Goal: Task Accomplishment & Management: Complete application form

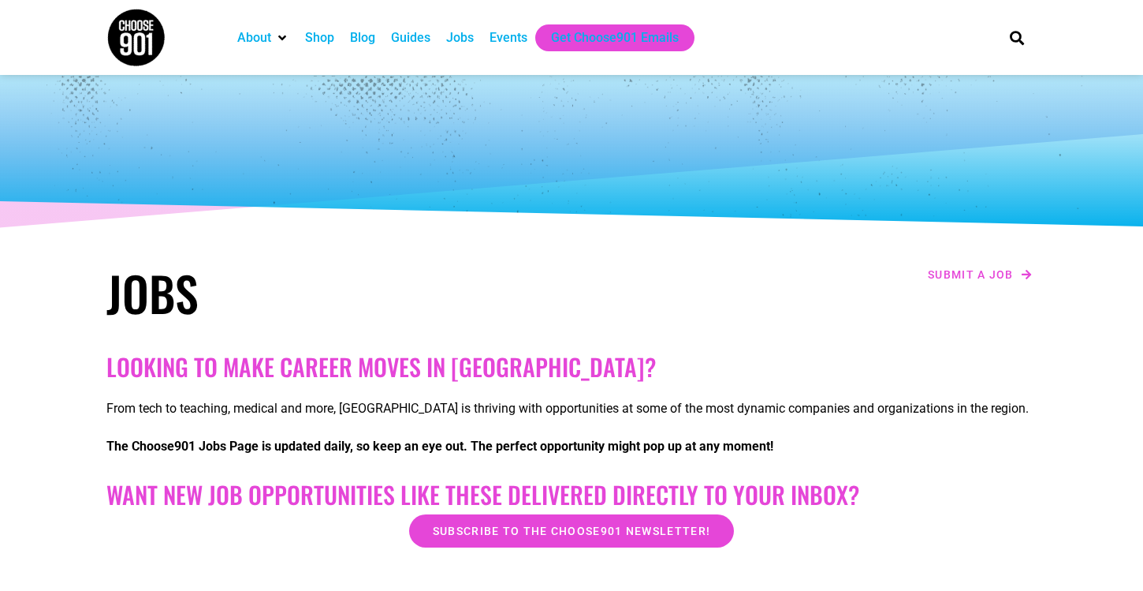
click at [154, 35] on img at bounding box center [135, 37] width 59 height 59
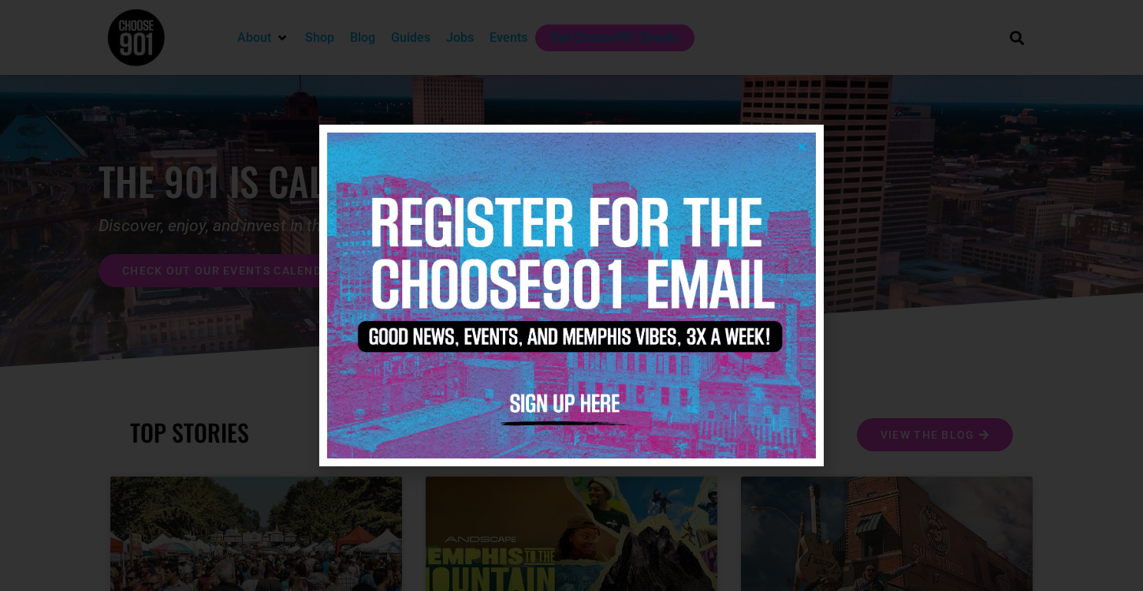
click at [802, 147] on icon "Close" at bounding box center [802, 146] width 12 height 12
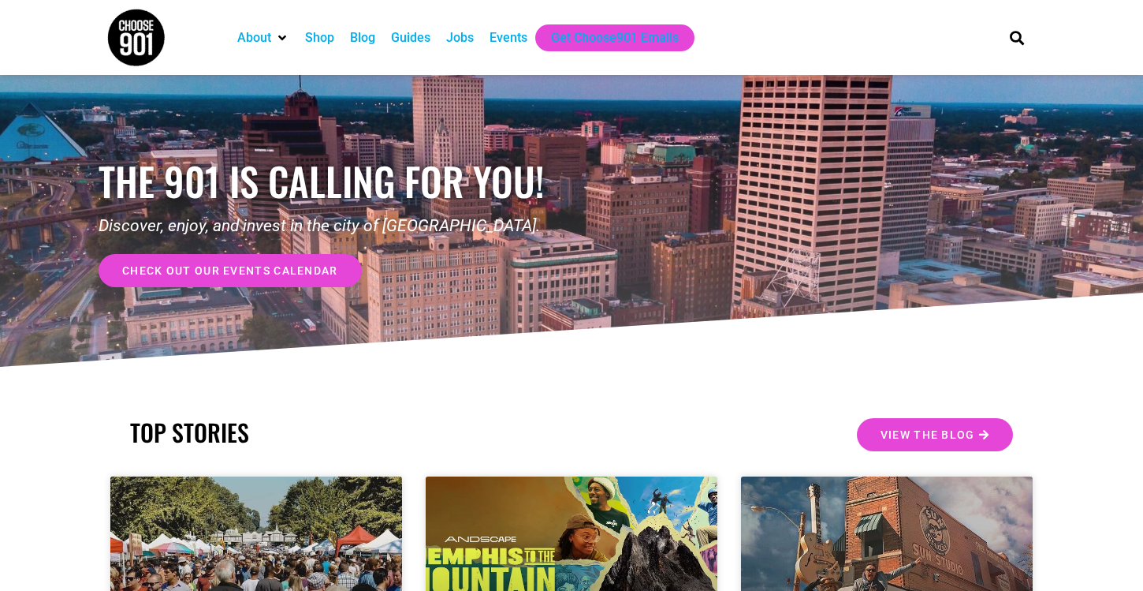
click at [458, 35] on div "Jobs" at bounding box center [460, 37] width 28 height 19
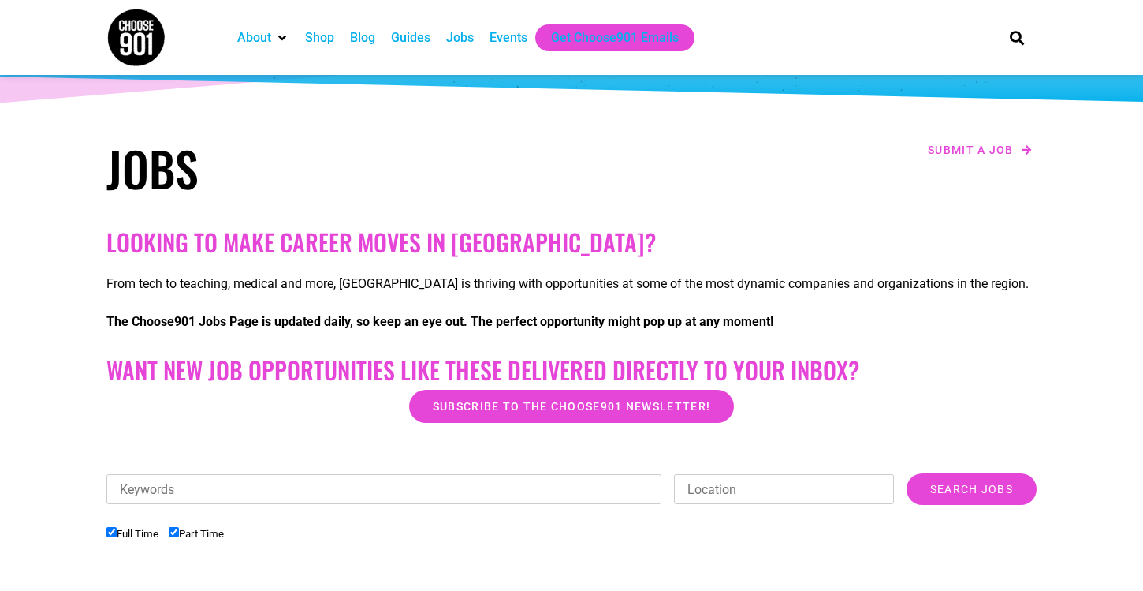
scroll to position [58, 0]
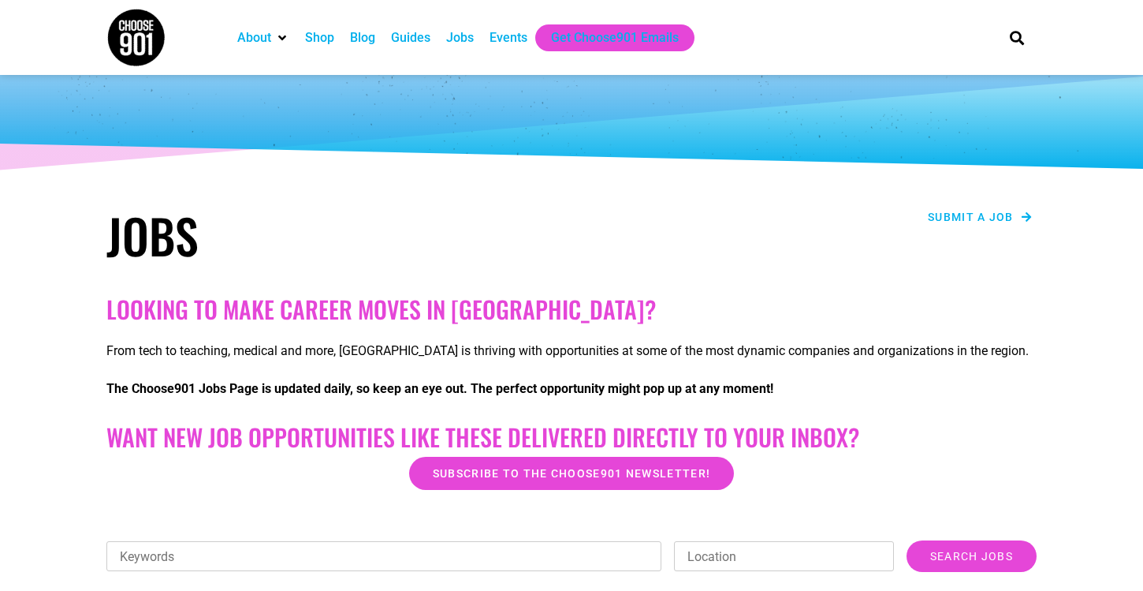
click at [990, 214] on span "Submit a job" at bounding box center [971, 216] width 86 height 11
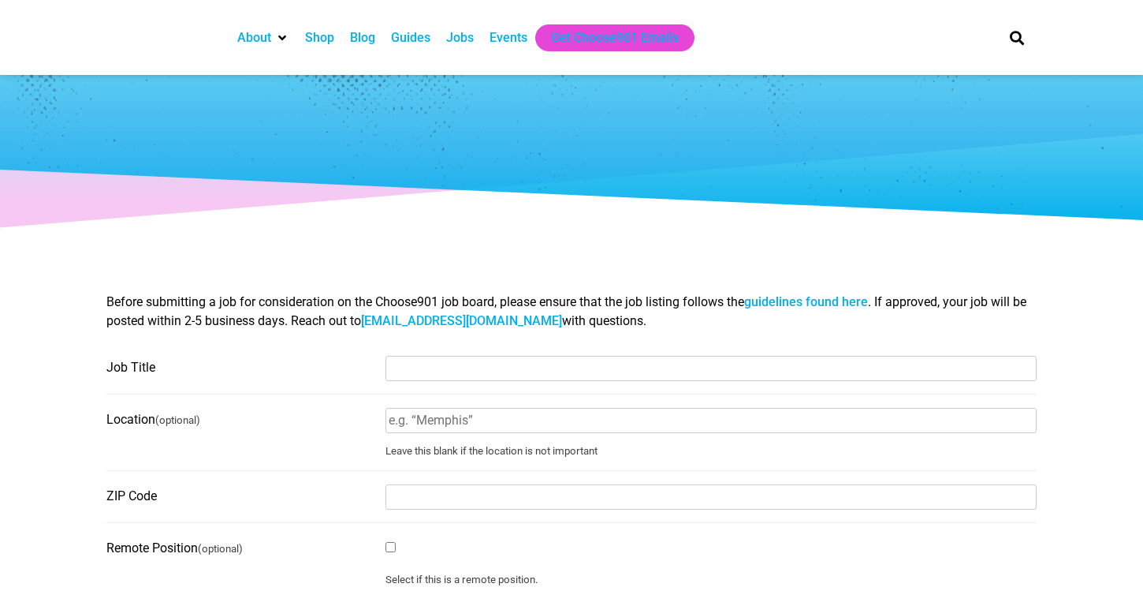
select select
click at [465, 373] on input "Job Title" at bounding box center [711, 368] width 651 height 25
type input "Finance and Grants Coordinator"
click at [456, 426] on input "Location (optional)" at bounding box center [711, 420] width 651 height 25
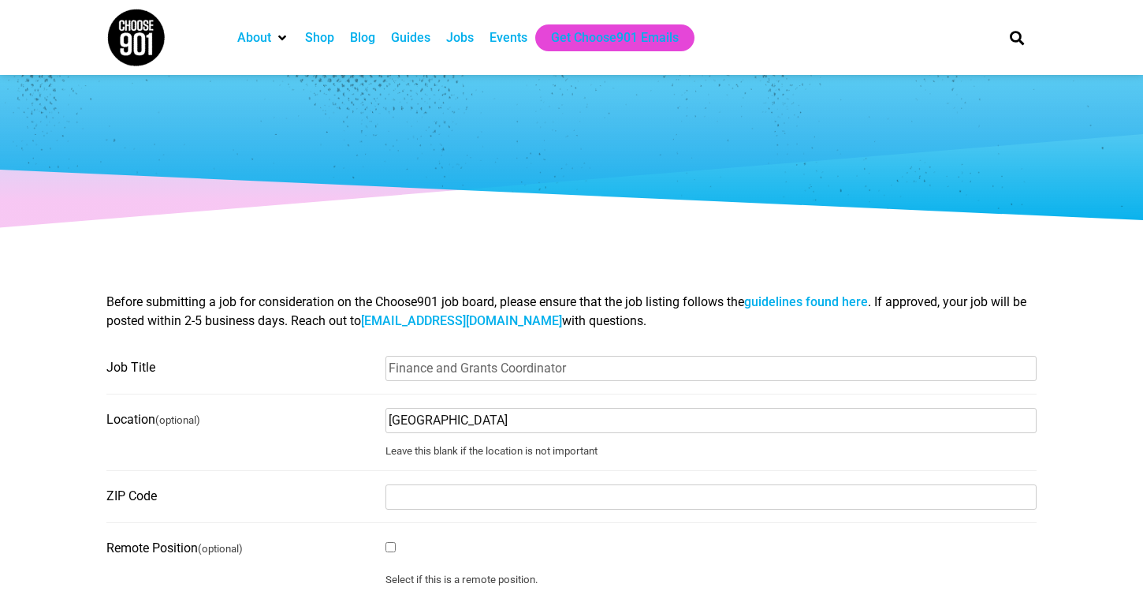
type input "Memphis"
click at [413, 498] on input "ZIP Code" at bounding box center [711, 496] width 651 height 25
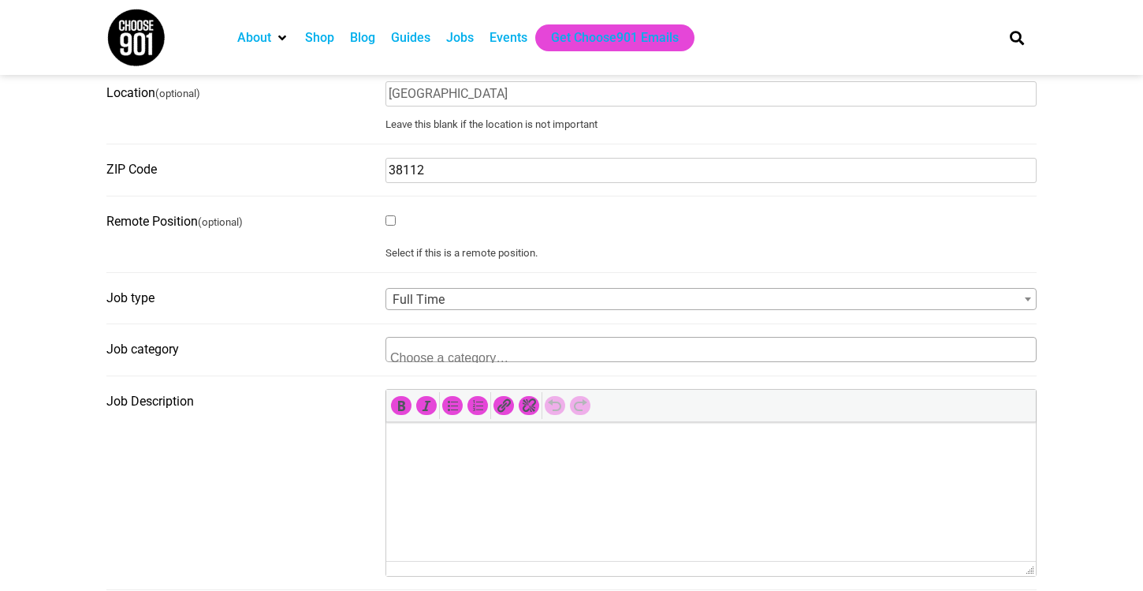
scroll to position [331, 0]
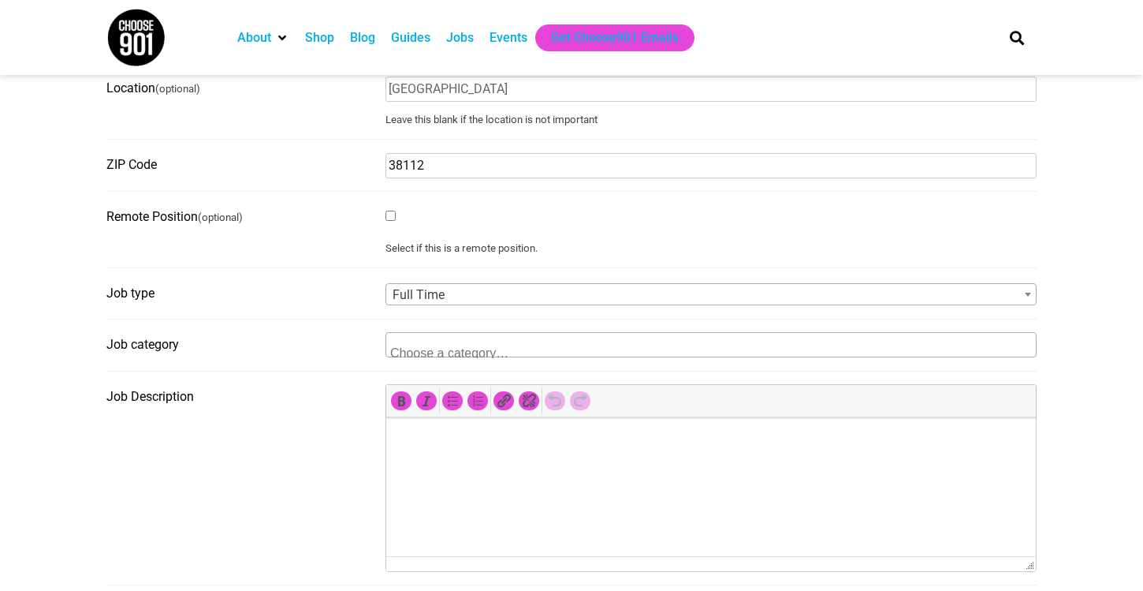
type input "38112"
click at [405, 355] on textarea "Search" at bounding box center [466, 351] width 153 height 14
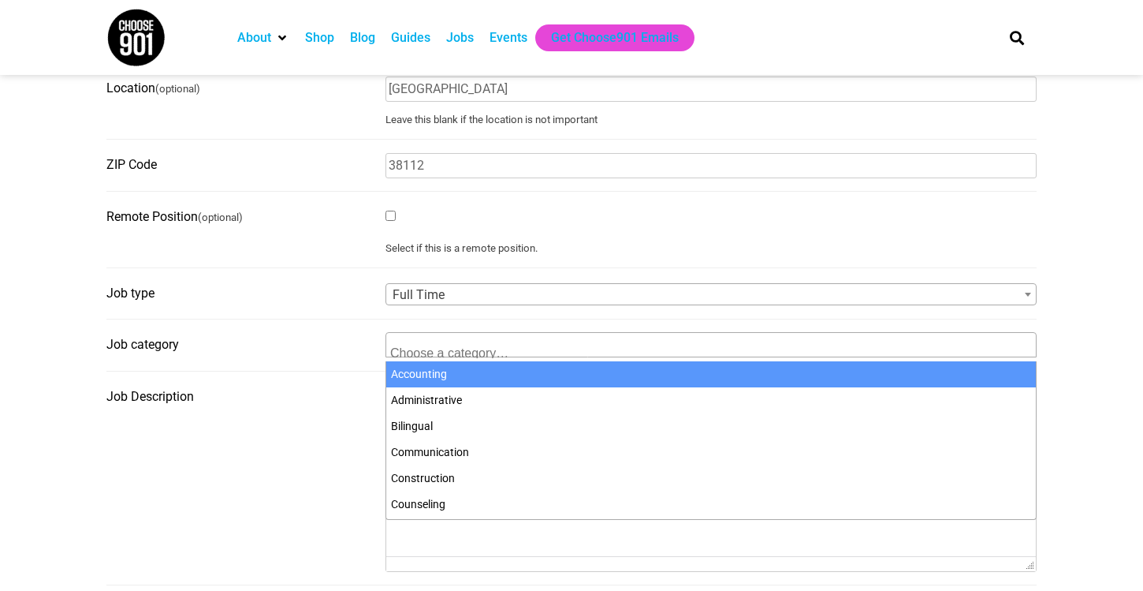
select select "94"
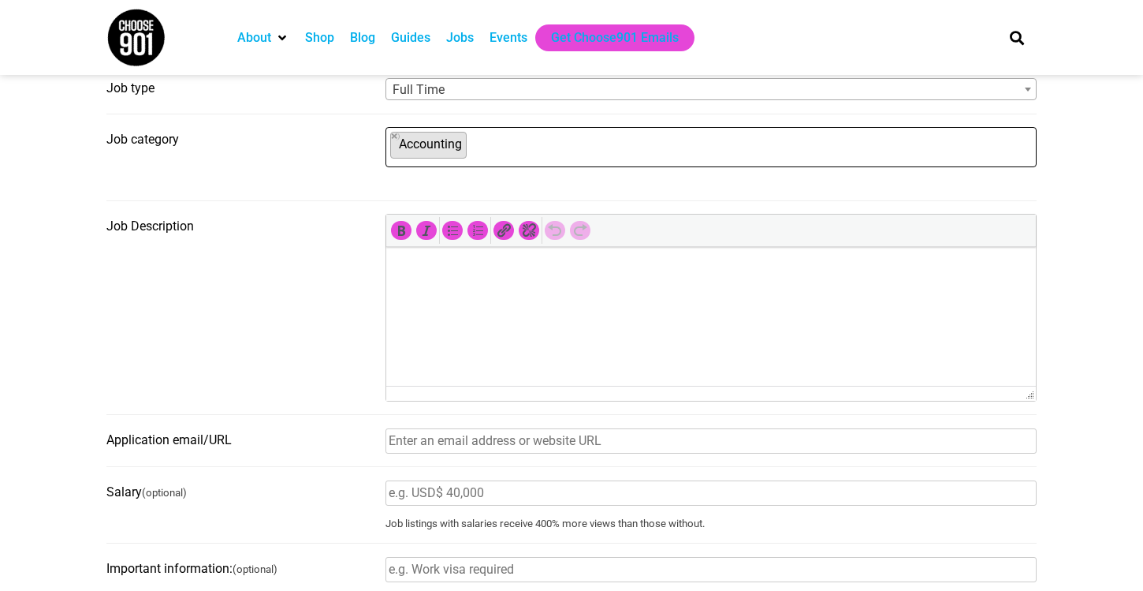
scroll to position [542, 0]
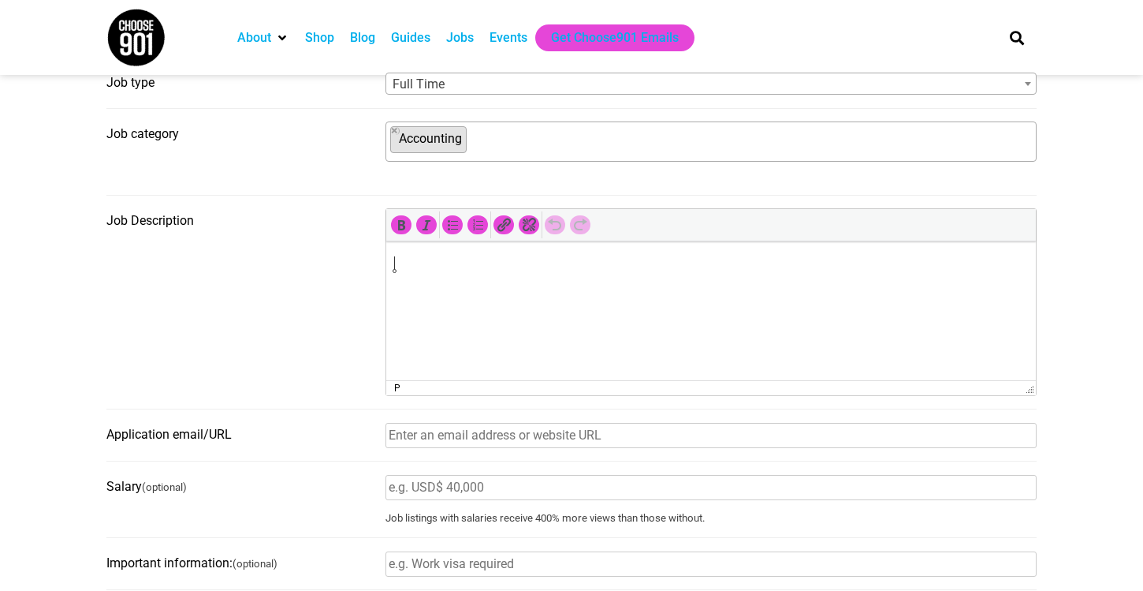
click at [433, 259] on p at bounding box center [711, 263] width 634 height 19
click at [414, 436] on input "Application email/URL" at bounding box center [711, 435] width 651 height 25
type input "cafthhr@cafth.org"
click at [428, 494] on input "Salary (optional)" at bounding box center [711, 487] width 651 height 25
drag, startPoint x: 449, startPoint y: 488, endPoint x: 435, endPoint y: 489, distance: 14.2
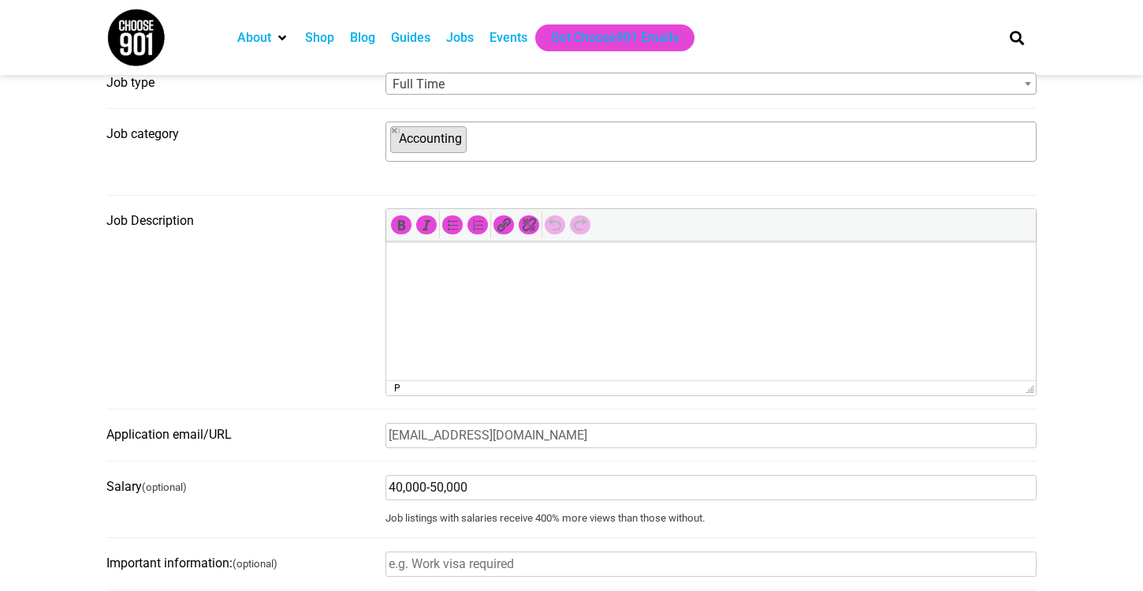
click at [435, 489] on input "40,000-50,000" at bounding box center [711, 487] width 651 height 25
type input "40,000-45,000"
click at [470, 421] on form "Have an account? Sign in Job Title Finance and Grants Coordinator Location (opt…" at bounding box center [571, 457] width 930 height 1288
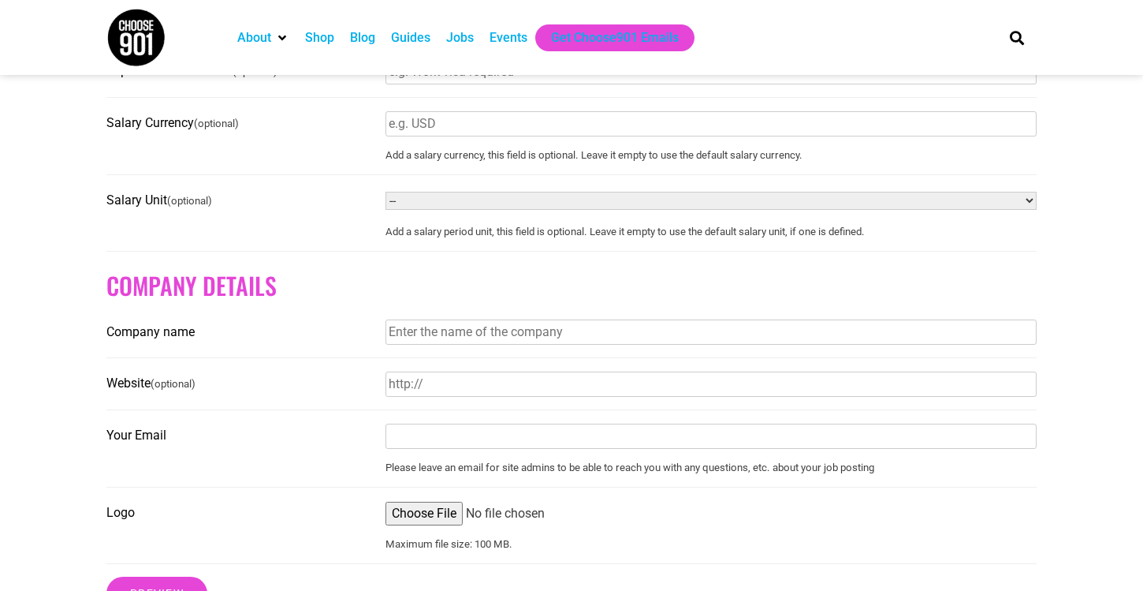
scroll to position [1058, 0]
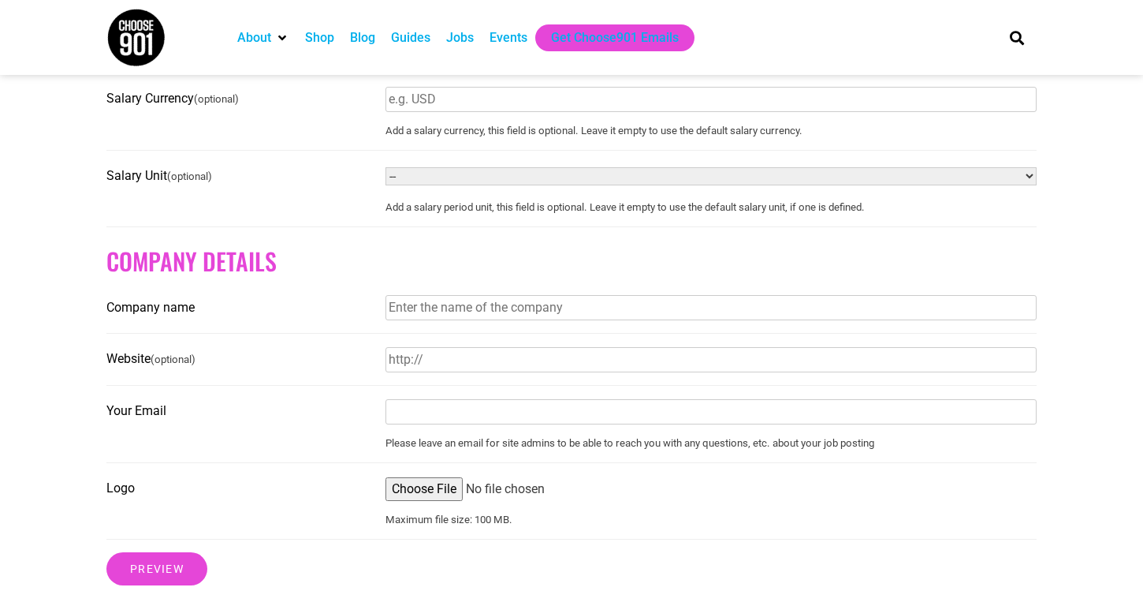
click at [433, 307] on input "Company name" at bounding box center [711, 307] width 651 height 25
type input "Community Alliance for the Homeless"
click at [428, 365] on input "Website (optional)" at bounding box center [711, 359] width 651 height 25
type input "cafth.org"
click at [410, 420] on input "Your Email" at bounding box center [711, 411] width 651 height 25
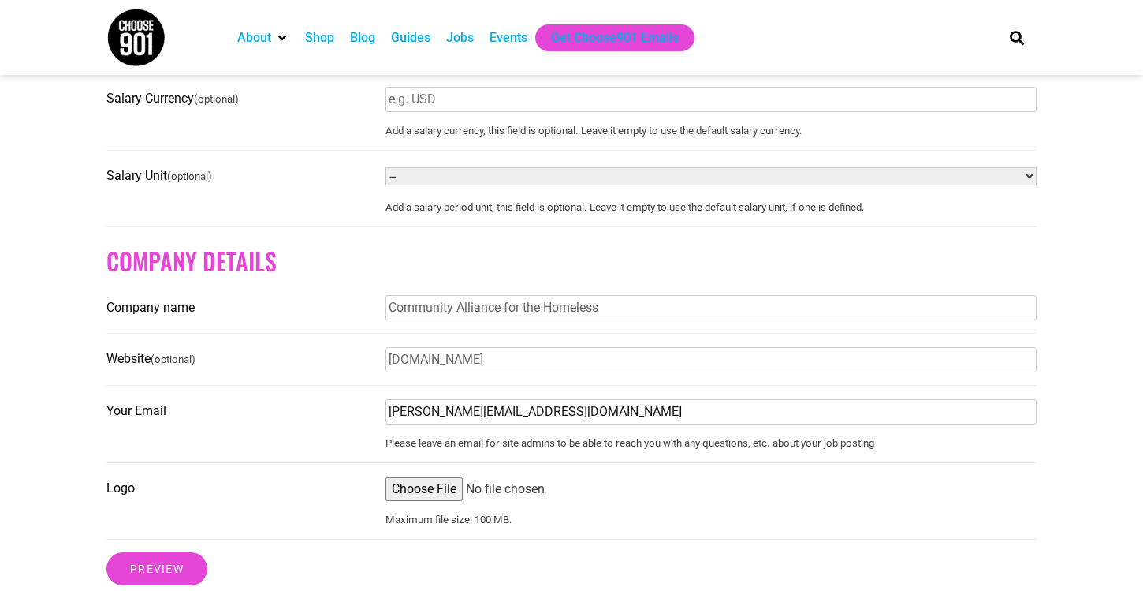
drag, startPoint x: 421, startPoint y: 417, endPoint x: 345, endPoint y: 416, distance: 75.7
click at [347, 417] on fieldset "Your Email emma@cafth.org Please leave an email for site admins to be able to r…" at bounding box center [571, 430] width 930 height 65
type input "charlotte@cafth.org"
click at [328, 440] on fieldset "Your Email charlotte@cafth.org Please leave an email for site admins to be able…" at bounding box center [571, 430] width 930 height 65
click at [409, 494] on input "Logo" at bounding box center [711, 489] width 651 height 24
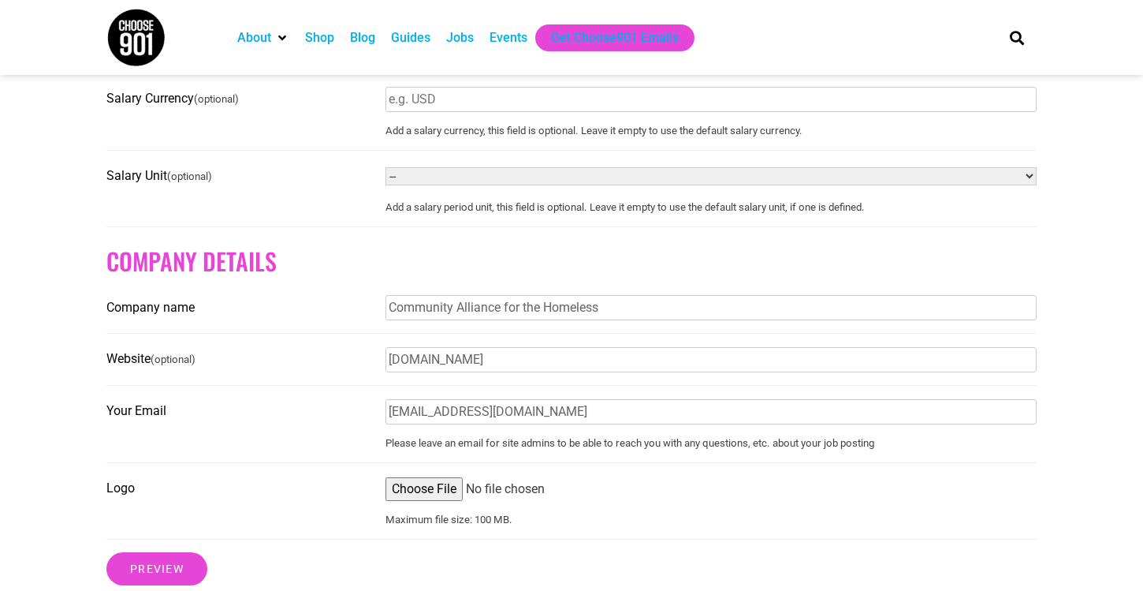
type input "C:\fakepath\flatBlueLogoHorizontal copy.png"
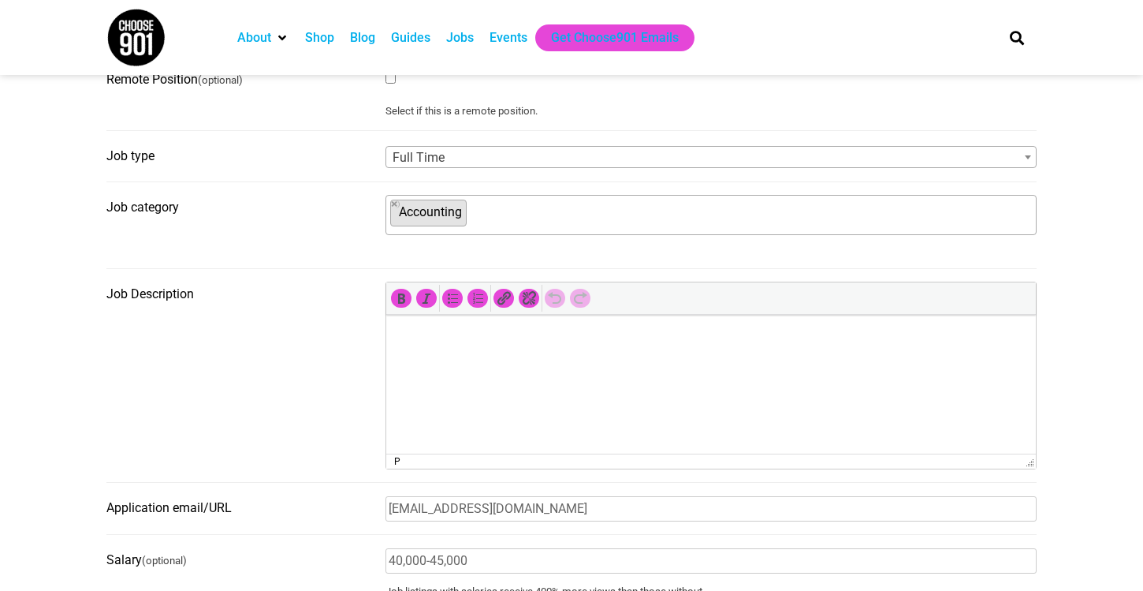
scroll to position [491, 0]
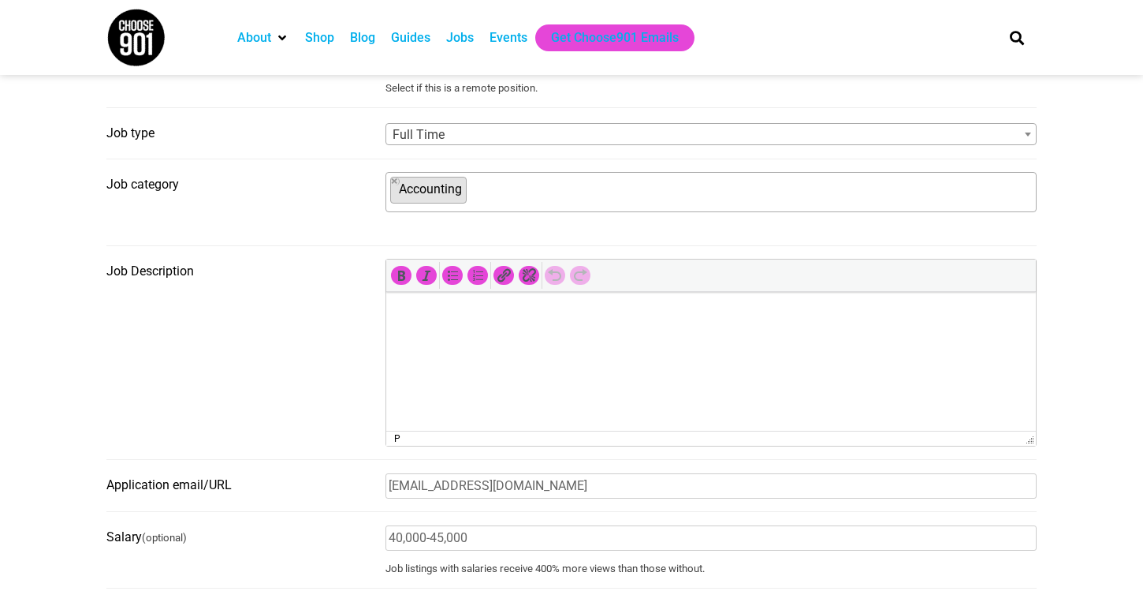
click at [447, 314] on p at bounding box center [711, 313] width 634 height 19
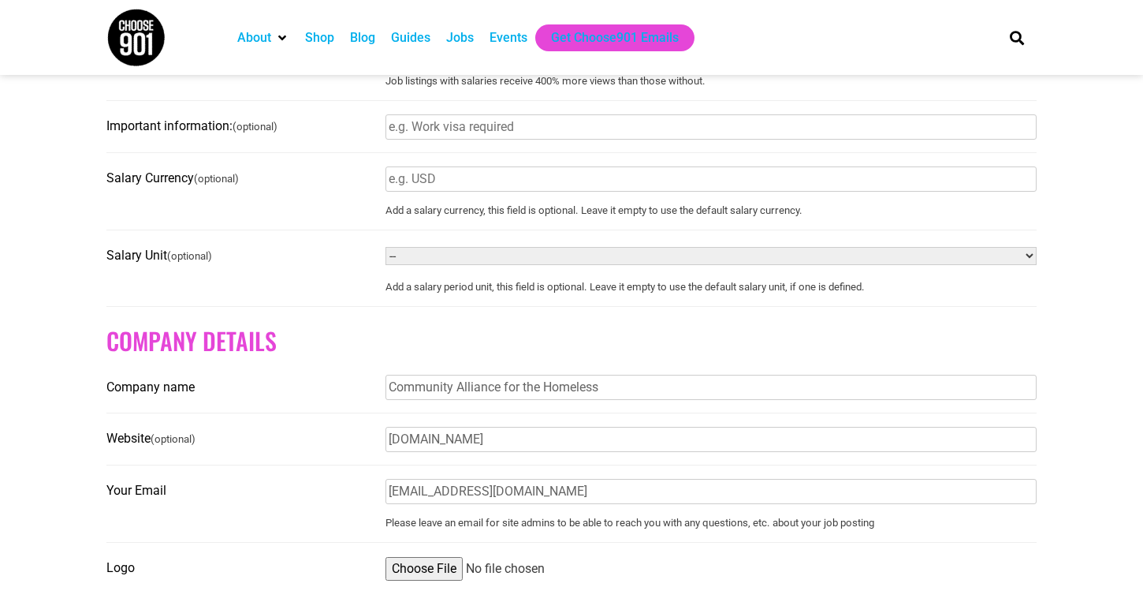
scroll to position [1139, 0]
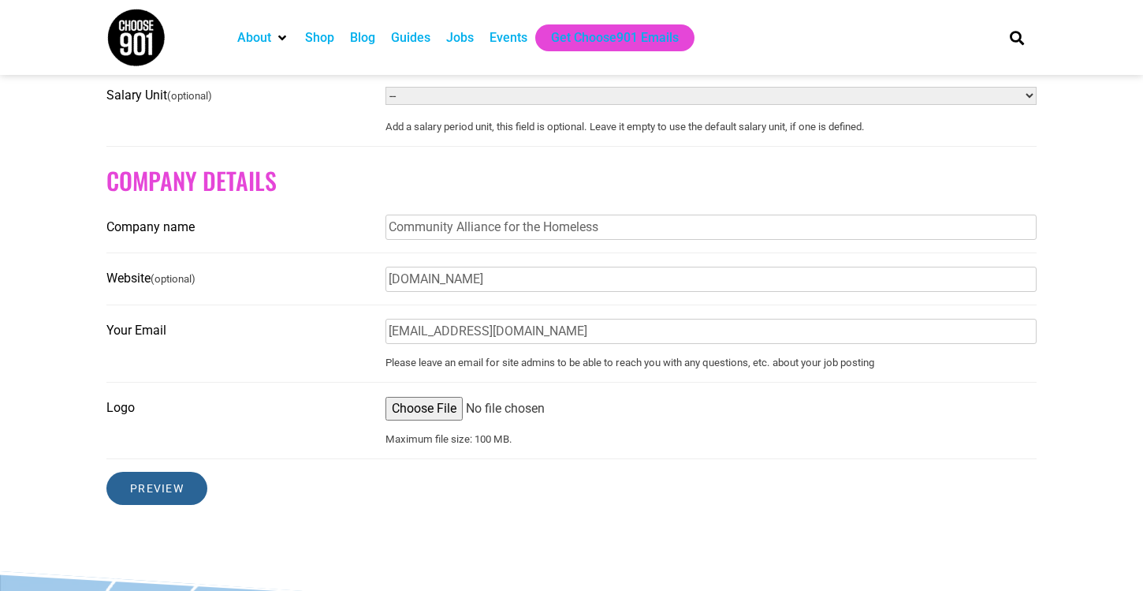
click at [173, 489] on input "Preview" at bounding box center [156, 487] width 101 height 33
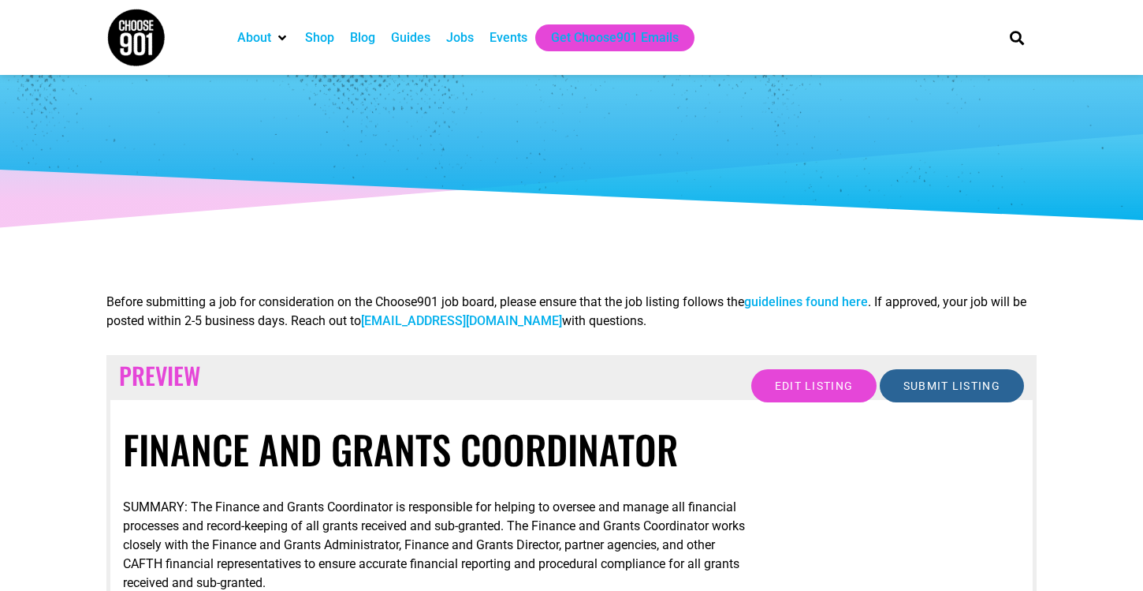
click at [970, 387] on input "Submit Listing" at bounding box center [952, 385] width 144 height 33
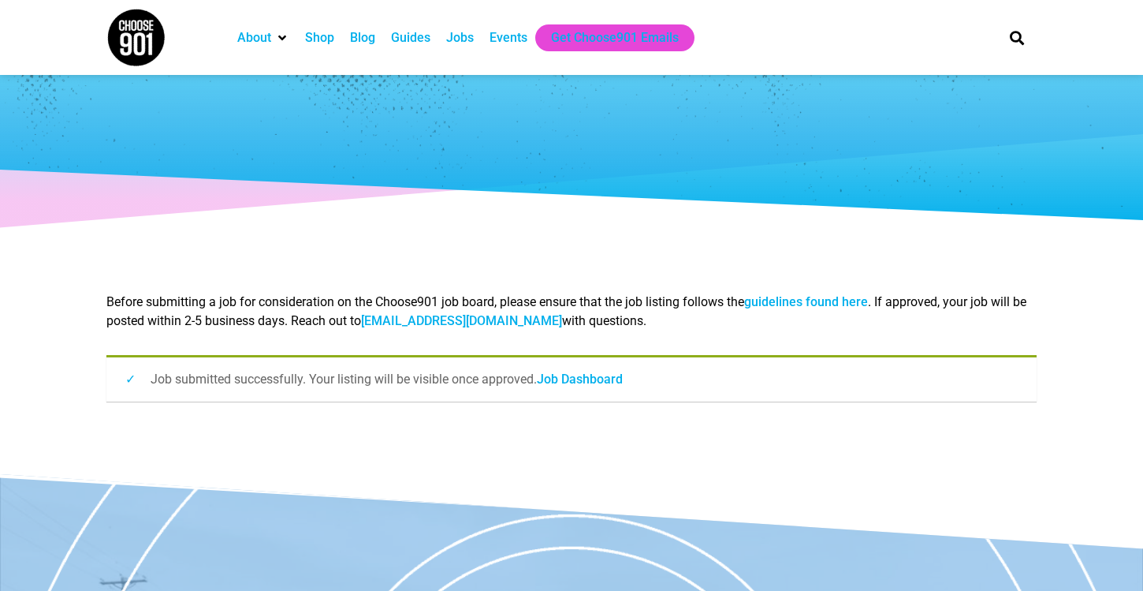
click at [467, 47] on div "Jobs" at bounding box center [459, 37] width 43 height 27
click at [474, 34] on div "Jobs" at bounding box center [460, 37] width 28 height 19
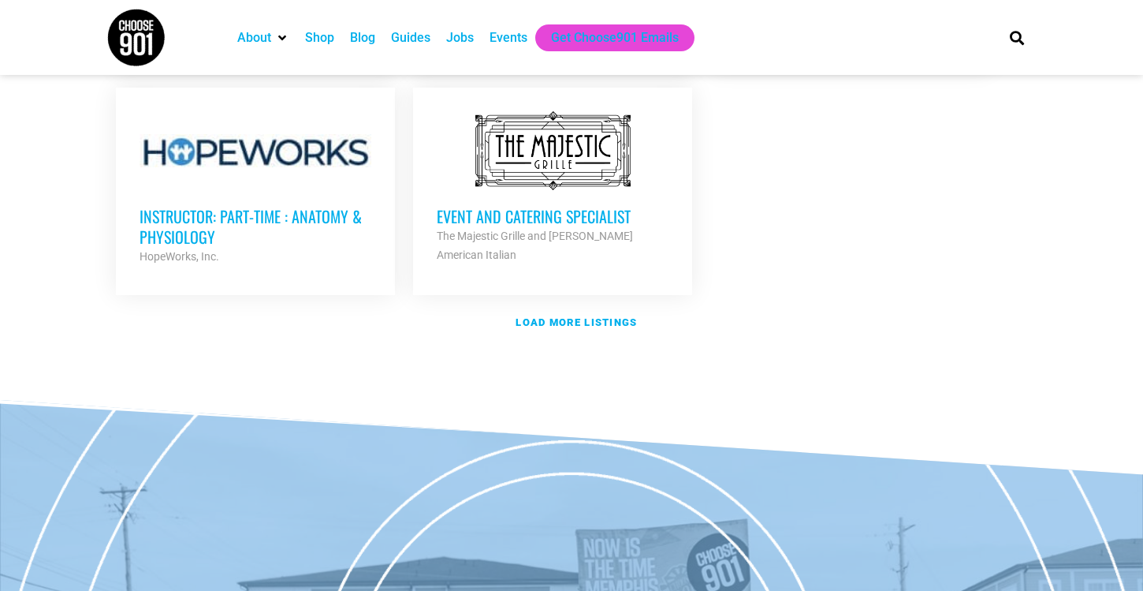
scroll to position [1981, 0]
click at [613, 315] on strong "Load more listings" at bounding box center [576, 321] width 121 height 12
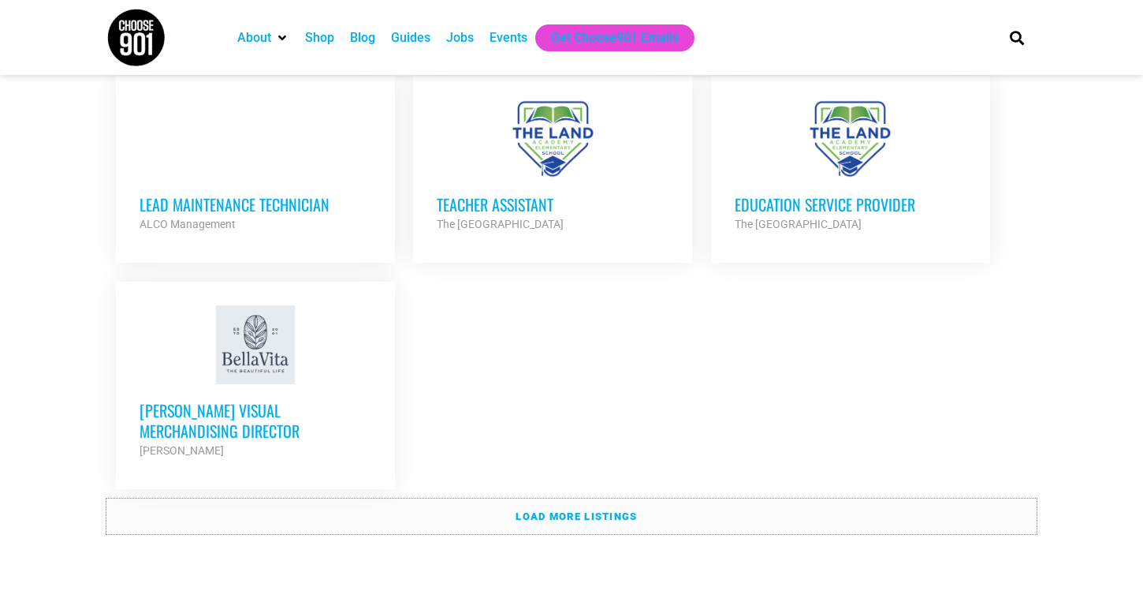
scroll to position [3352, 0]
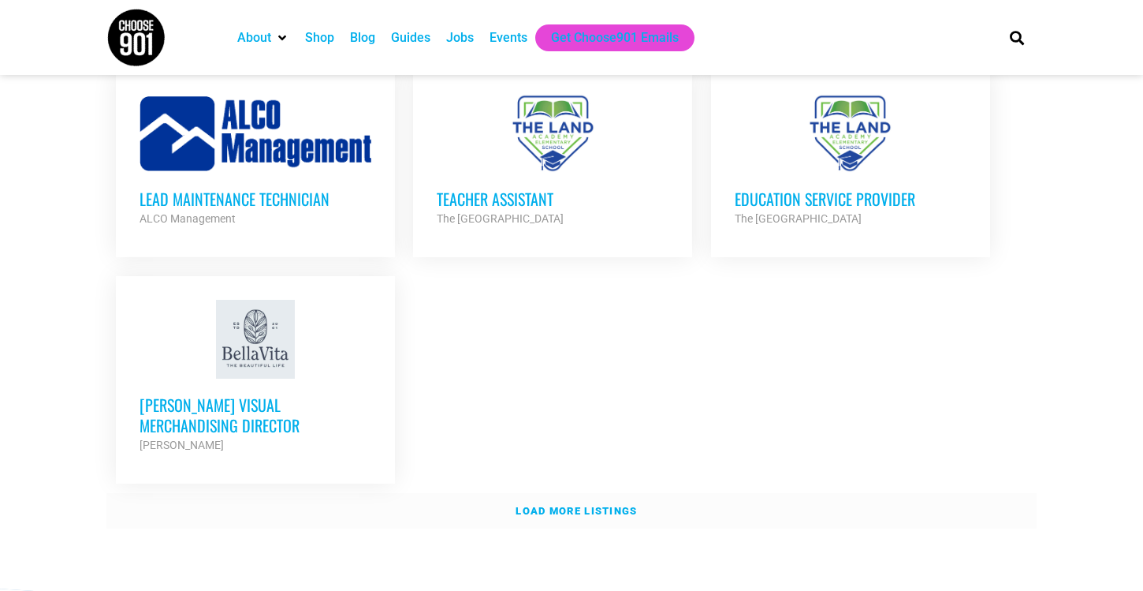
click at [547, 493] on link "Load more listings" at bounding box center [571, 511] width 930 height 36
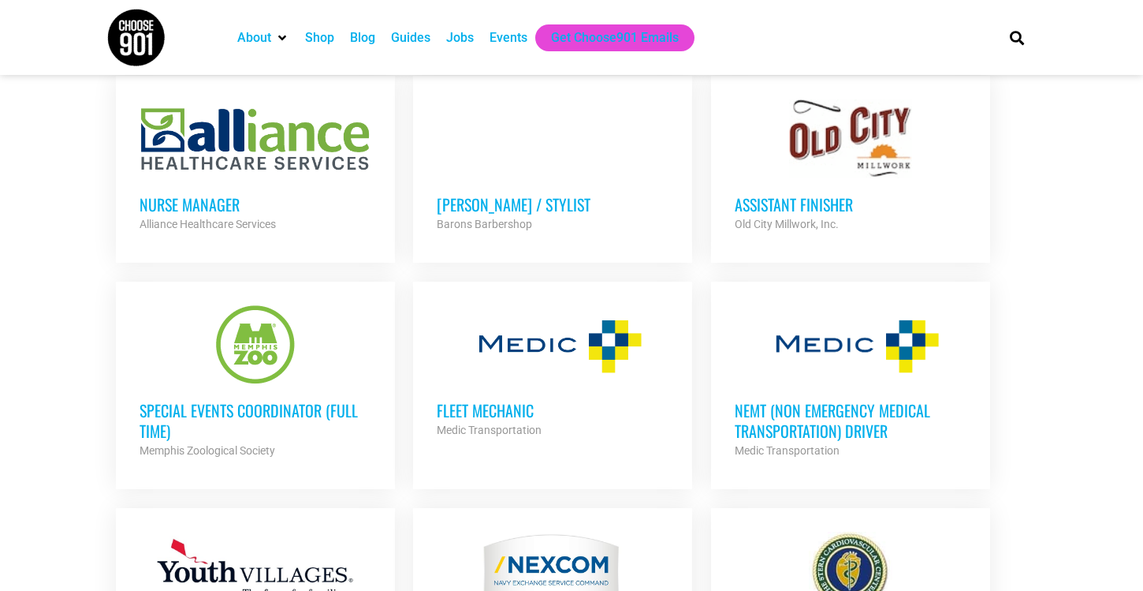
scroll to position [3771, 0]
